Goal: Find contact information: Find contact information

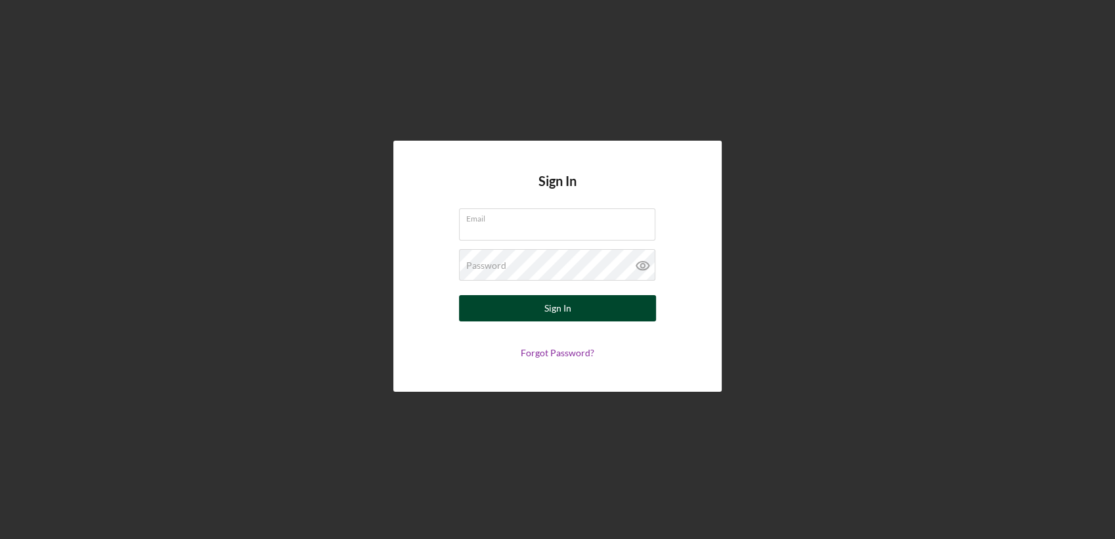
type input "[EMAIL_ADDRESS][DOMAIN_NAME]"
click at [577, 311] on button "Sign In" at bounding box center [557, 308] width 197 height 26
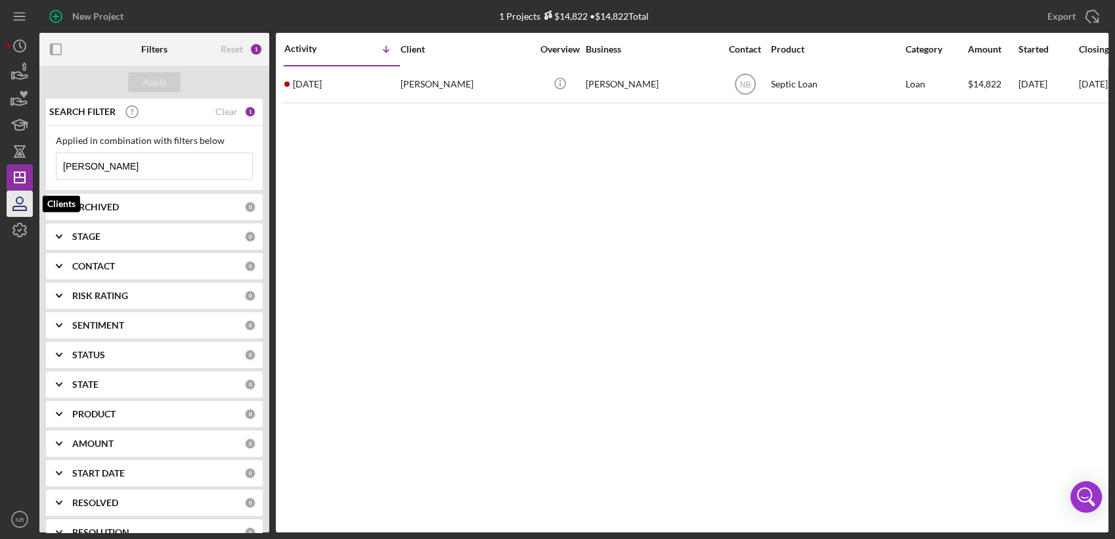
click at [11, 207] on icon "button" at bounding box center [19, 203] width 33 height 33
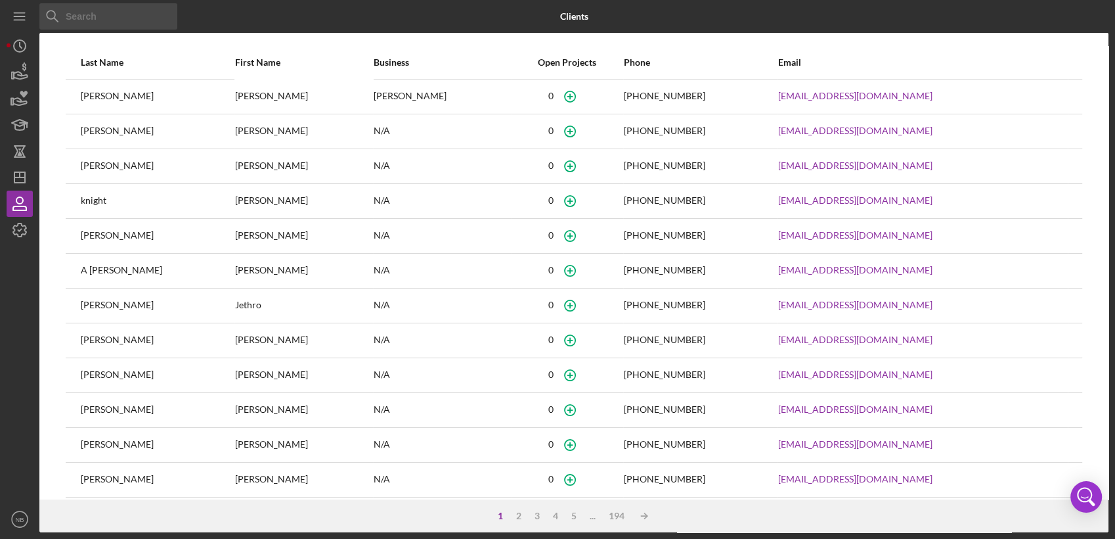
click at [80, 13] on input at bounding box center [108, 16] width 138 height 26
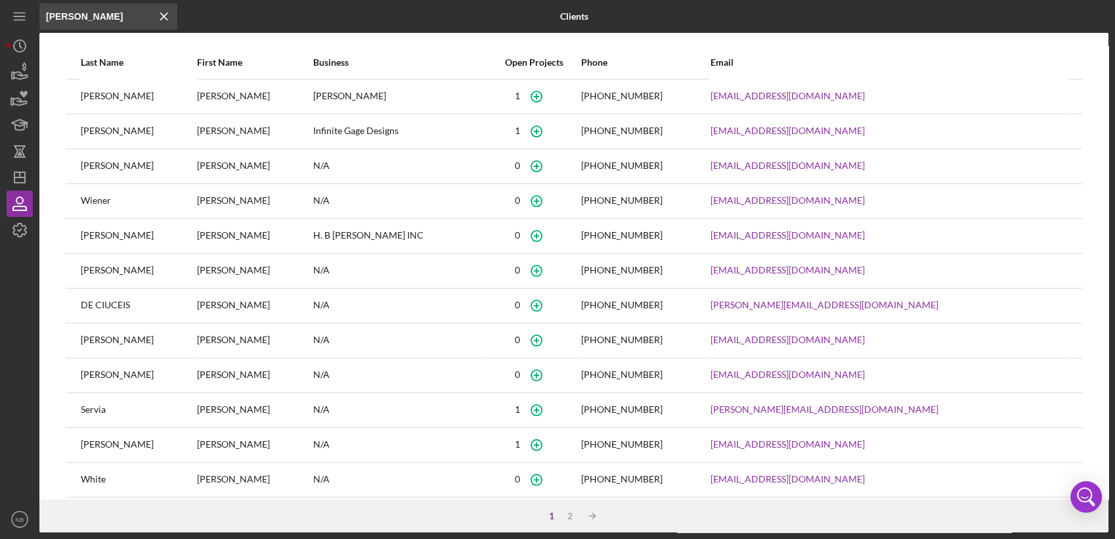
type input "[PERSON_NAME]"
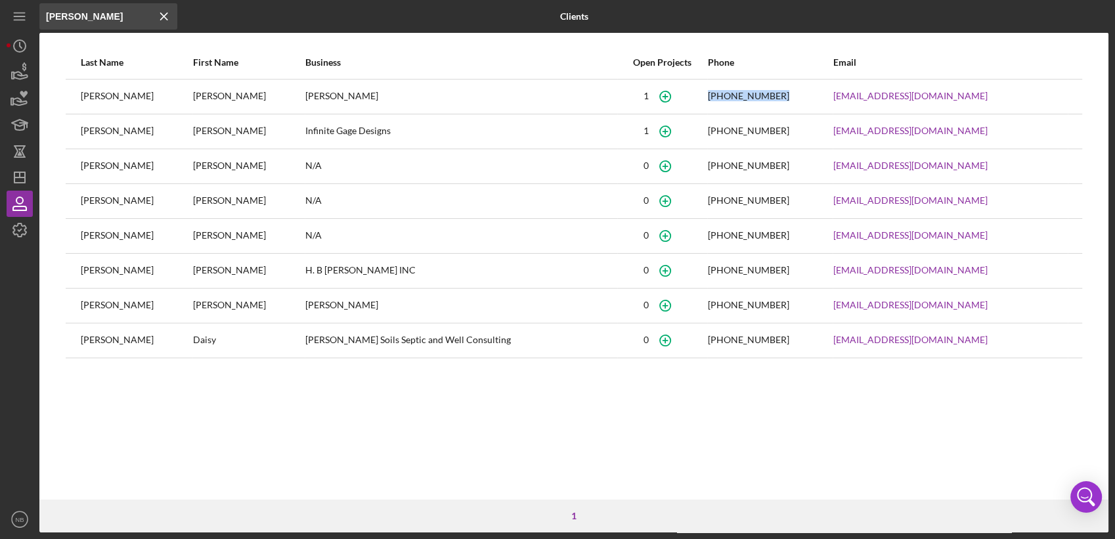
drag, startPoint x: 793, startPoint y: 93, endPoint x: 703, endPoint y: 108, distance: 91.9
click at [703, 108] on tr "[PERSON_NAME] [PERSON_NAME] [PHONE_NUMBER] [EMAIL_ADDRESS][DOMAIN_NAME]" at bounding box center [574, 96] width 1017 height 35
copy div "[PHONE_NUMBER]"
